Goal: Check status: Check status

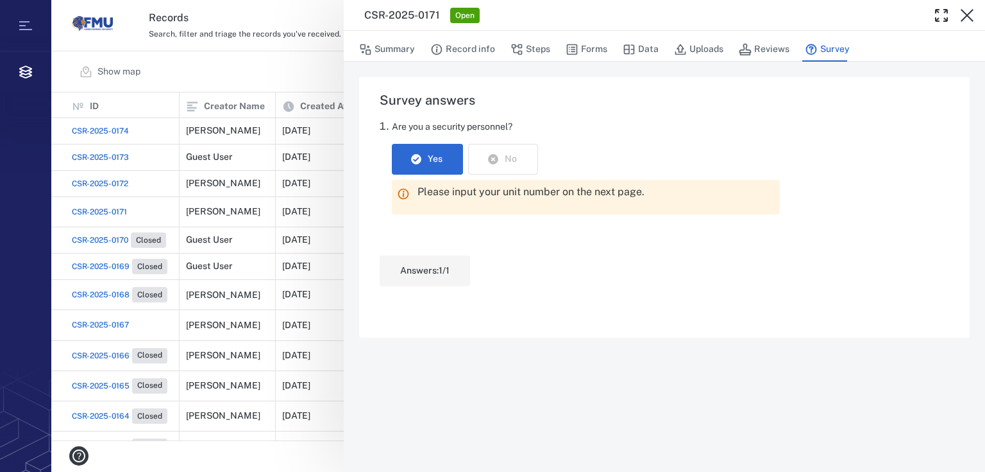
click at [205, 183] on div "CSR-2025-0171 Open Summary Record info Steps Forms Data Uploads Reviews Survey …" at bounding box center [518, 236] width 934 height 472
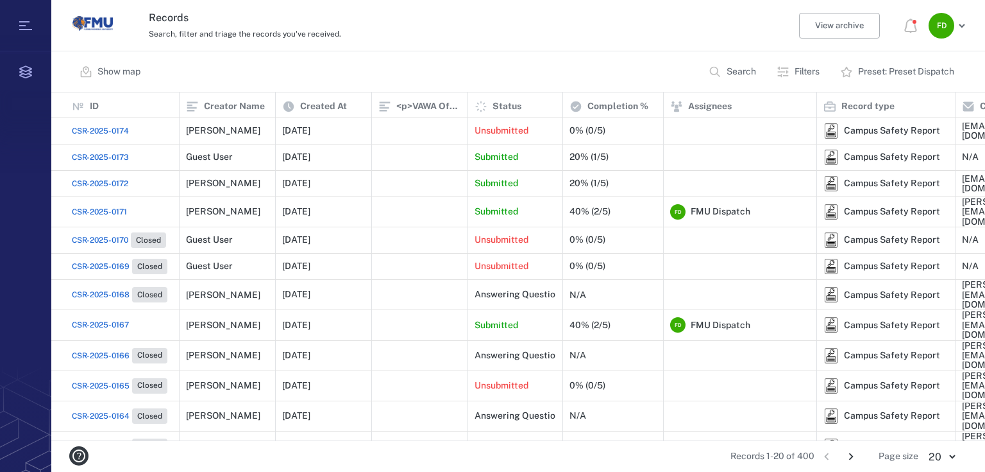
drag, startPoint x: 130, startPoint y: 331, endPoint x: 377, endPoint y: 63, distance: 364.6
click at [377, 63] on div "Show map Search Filters Preset: Preset Dispatch" at bounding box center [518, 71] width 934 height 41
click at [229, 153] on div "Guest User" at bounding box center [209, 157] width 47 height 10
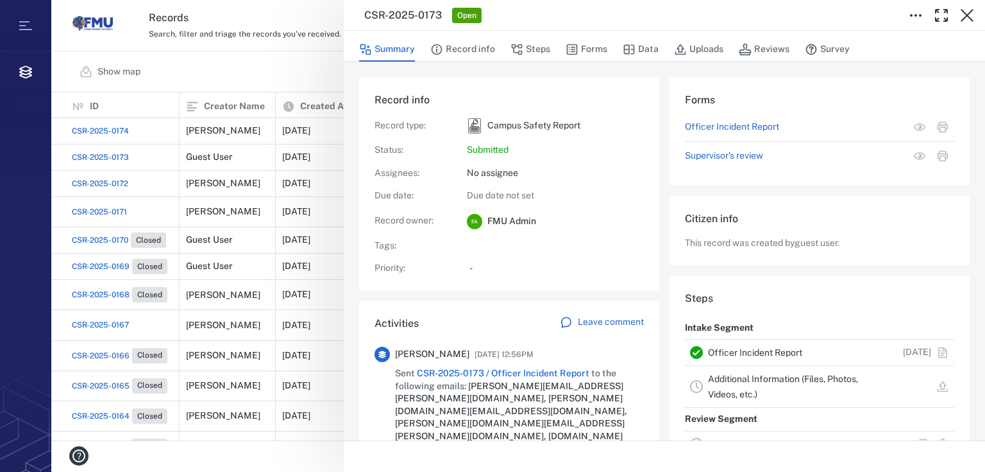
click at [110, 186] on div "CSR-2025-0173 Open Summary Record info Steps Forms Data Uploads Reviews Survey …" at bounding box center [518, 236] width 934 height 472
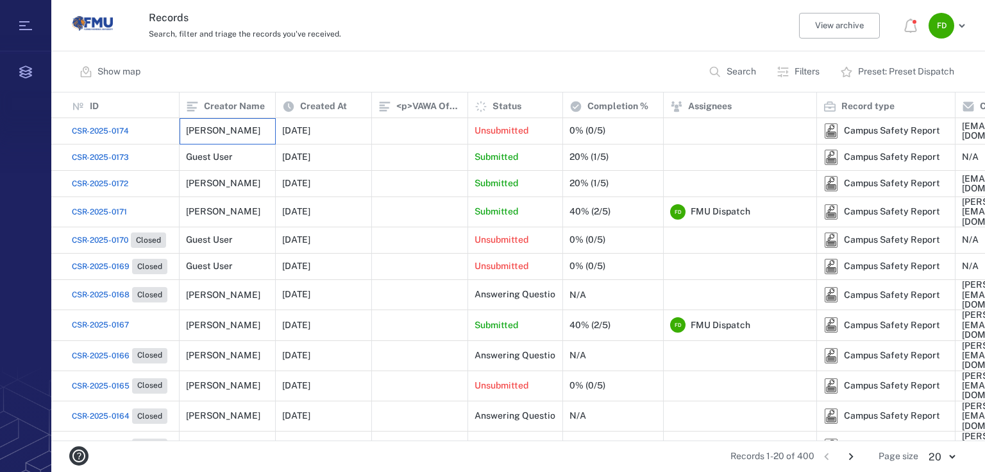
click at [231, 137] on div "[PERSON_NAME]" at bounding box center [227, 131] width 83 height 26
